Goal: Complete application form

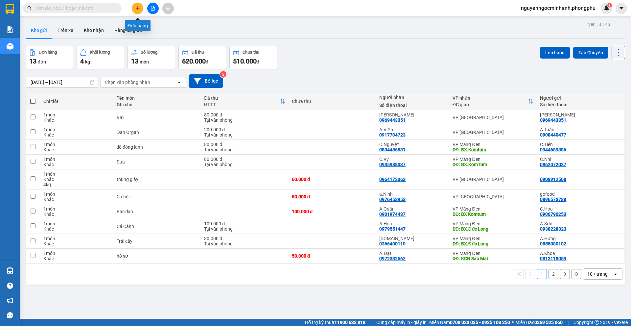
click at [136, 7] on icon "plus" at bounding box center [137, 8] width 5 height 5
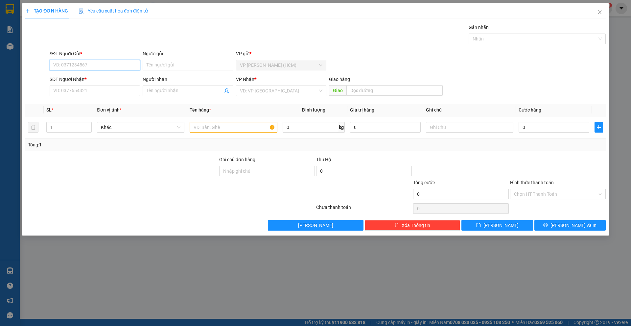
click at [111, 65] on input "SĐT Người Gửi *" at bounding box center [95, 65] width 90 height 11
click at [108, 65] on input "SĐT Người Gửi *" at bounding box center [95, 65] width 90 height 11
type input "0773998393"
click at [102, 81] on div "0773998393 - A.Phước" at bounding box center [95, 78] width 82 height 7
type input "A.Phước"
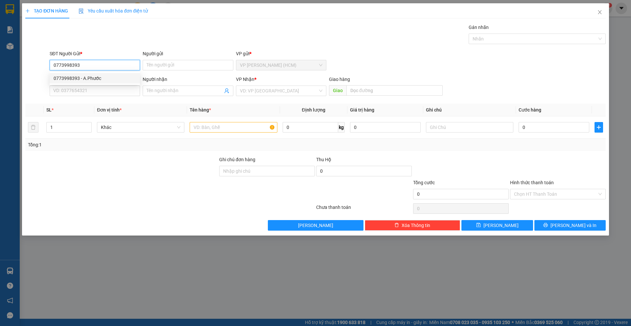
type input "0907403497"
type input "A.Trực"
type input "BX.Đức Long"
type input "100.000"
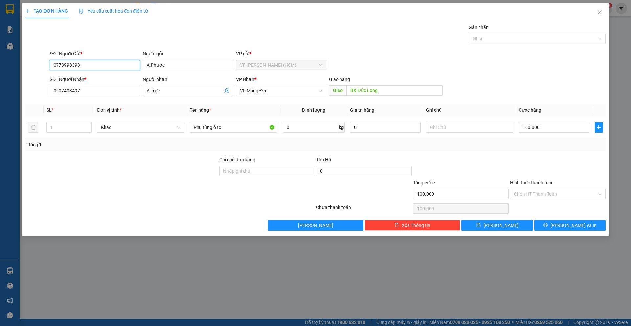
type input "0773998393"
click at [452, 70] on div "SĐT Người Gửi * 0773998393 Người gửi A.[PERSON_NAME] VP gửi * VP [PERSON_NAME] …" at bounding box center [327, 61] width 559 height 23
click at [541, 127] on input "100.000" at bounding box center [554, 127] width 71 height 11
type input "6"
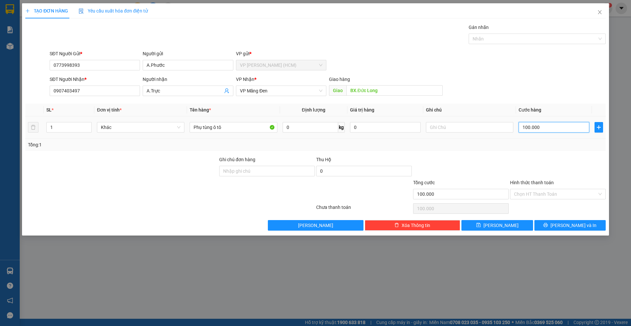
type input "6"
type input "60"
type input "600"
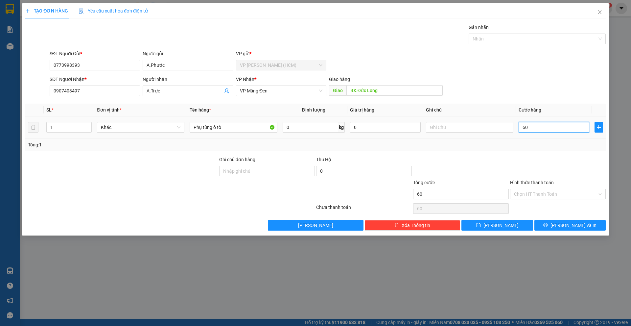
type input "600"
type input "6.000"
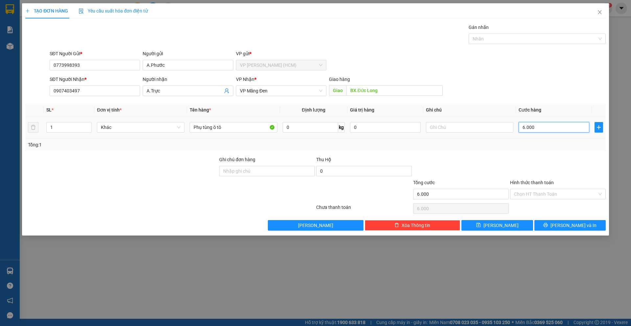
type input "60.000"
click at [407, 151] on div "Transit Pickup Surcharge Ids Transit Deliver Surcharge Ids Transit Deliver Surc…" at bounding box center [315, 127] width 580 height 207
click at [548, 225] on icon "printer" at bounding box center [545, 224] width 5 height 5
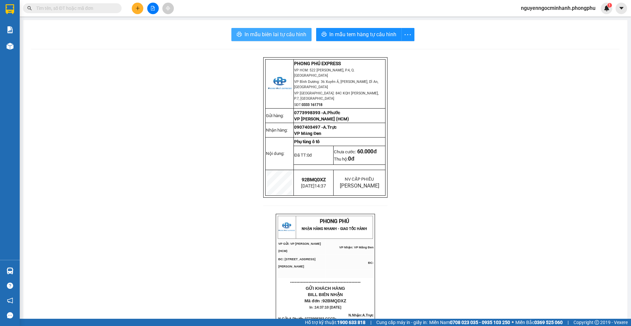
click at [279, 33] on span "In mẫu biên lai tự cấu hình" at bounding box center [275, 34] width 62 height 8
